Goal: Navigation & Orientation: Find specific page/section

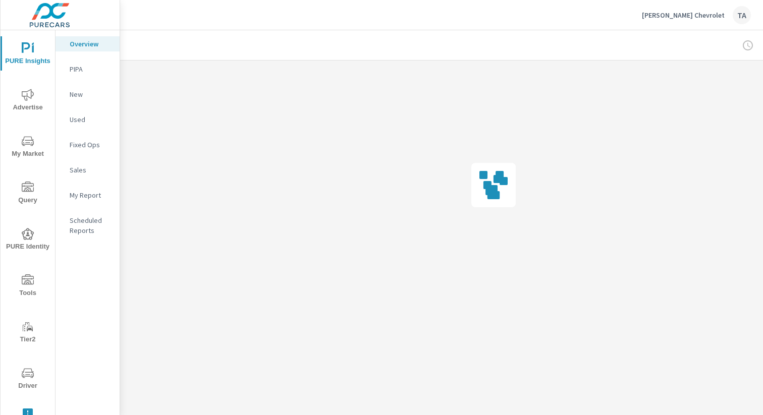
click at [702, 15] on p "[PERSON_NAME] Chevrolet" at bounding box center [683, 15] width 83 height 9
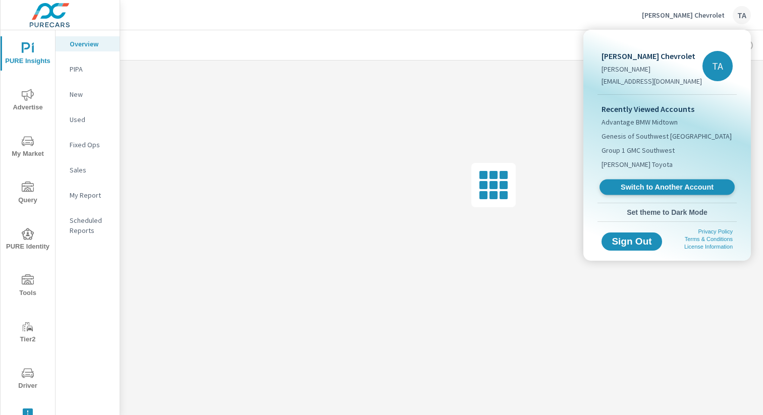
click at [667, 182] on link "Switch to Another Account" at bounding box center [666, 188] width 135 height 16
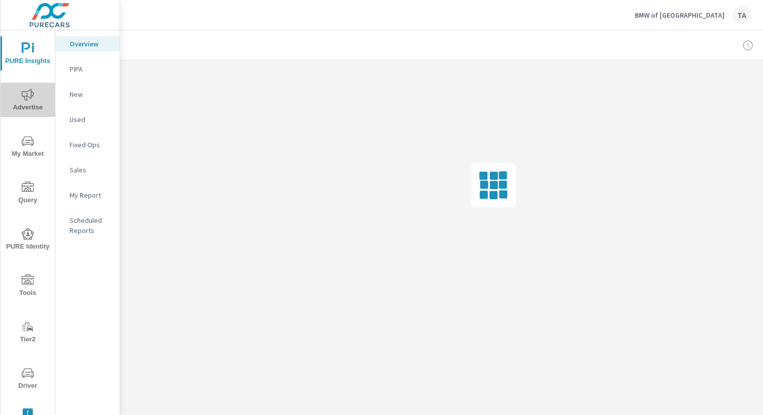
click at [15, 99] on span "Advertise" at bounding box center [28, 101] width 48 height 25
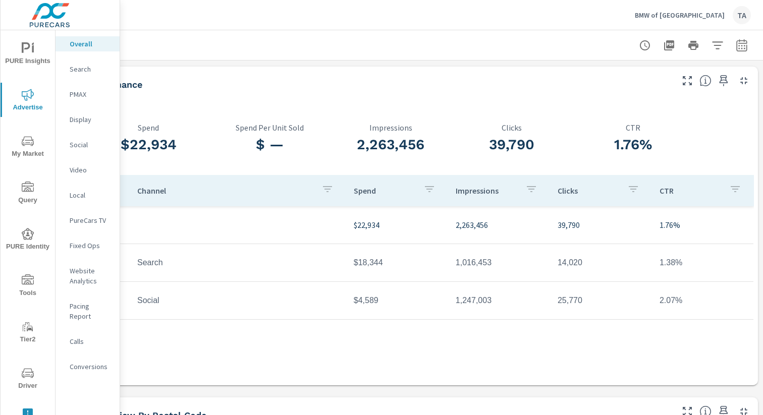
scroll to position [0, 104]
click at [28, 61] on span "PURE Insights" at bounding box center [28, 54] width 48 height 25
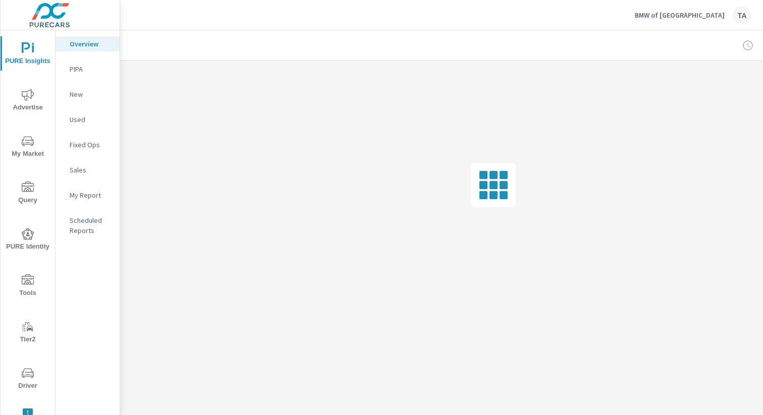
click at [90, 93] on p "New" at bounding box center [91, 94] width 42 height 10
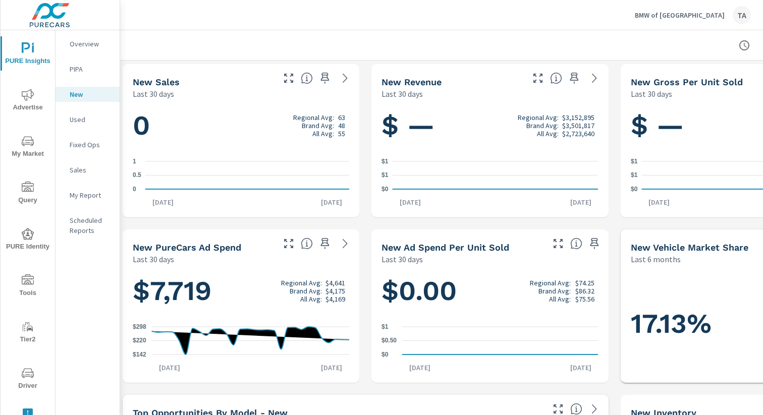
scroll to position [3, 0]
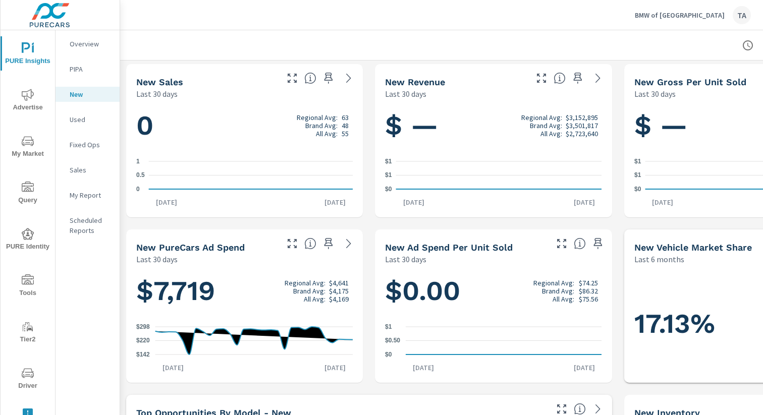
click at [690, 14] on p "BMW of Clear Lake" at bounding box center [679, 15] width 90 height 9
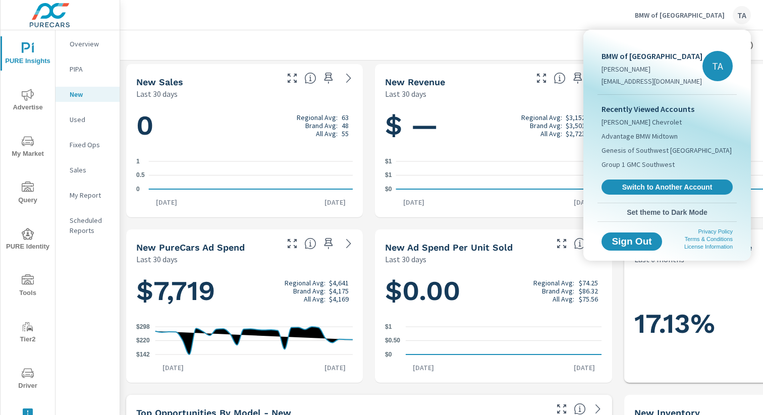
click at [702, 11] on div at bounding box center [381, 207] width 763 height 415
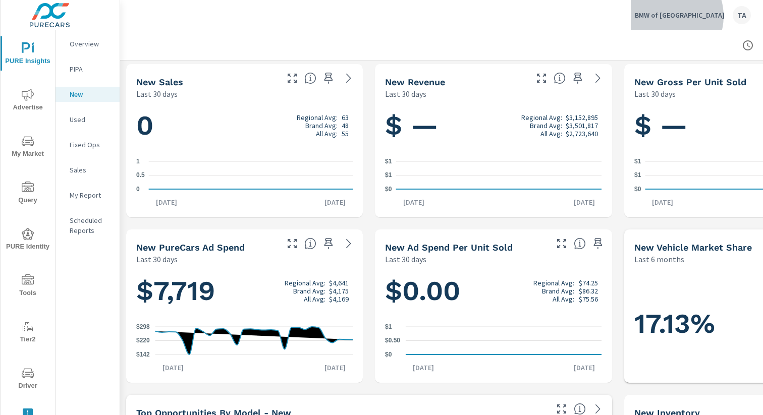
click at [699, 16] on p "BMW of Clear Lake" at bounding box center [679, 15] width 90 height 9
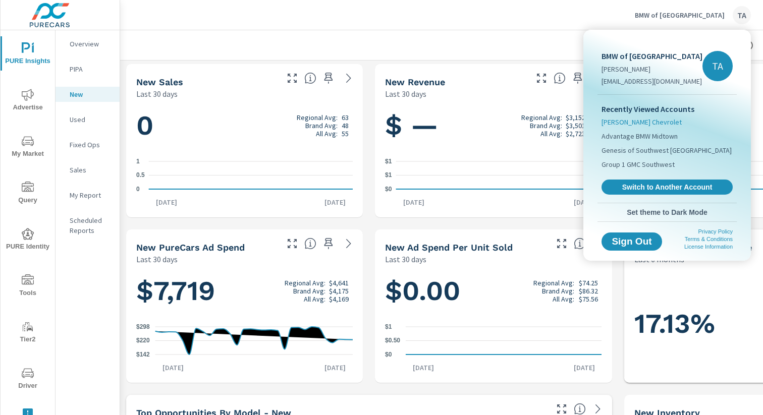
click at [657, 125] on span "[PERSON_NAME] Chevrolet" at bounding box center [641, 122] width 80 height 10
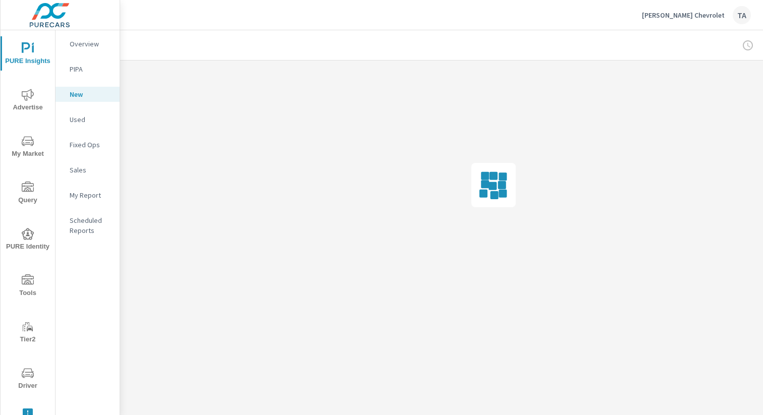
click at [22, 98] on icon "nav menu" at bounding box center [28, 95] width 12 height 12
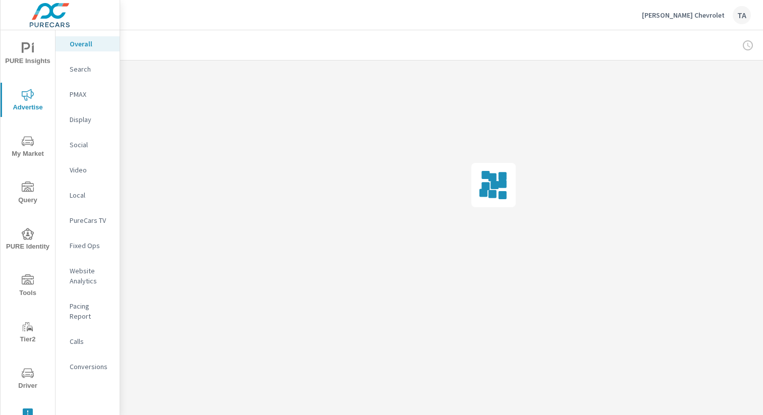
click at [96, 222] on p "PureCars TV" at bounding box center [91, 220] width 42 height 10
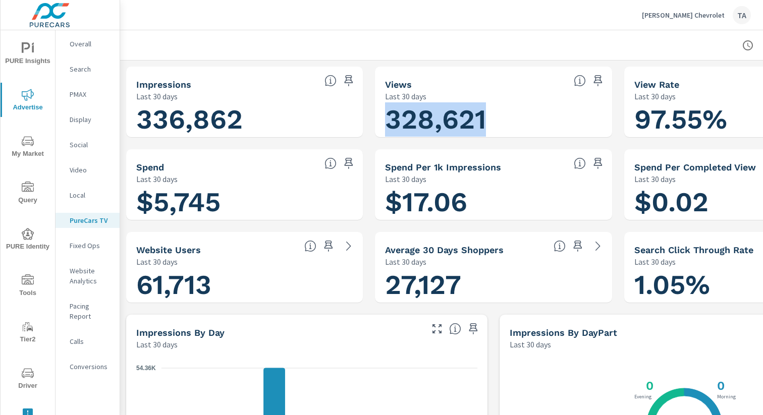
drag, startPoint x: 490, startPoint y: 118, endPoint x: 388, endPoint y: 132, distance: 103.4
click at [388, 132] on h1 "328,621" at bounding box center [493, 119] width 216 height 34
click at [78, 162] on div "Video" at bounding box center [87, 169] width 64 height 15
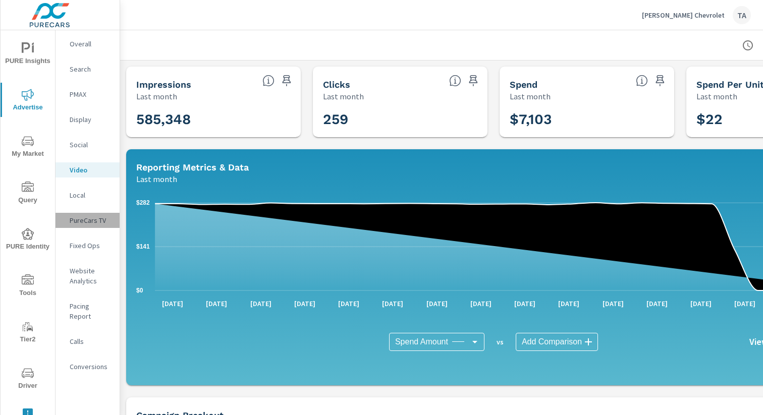
click at [85, 223] on p "PureCars TV" at bounding box center [91, 220] width 42 height 10
